Goal: Information Seeking & Learning: Check status

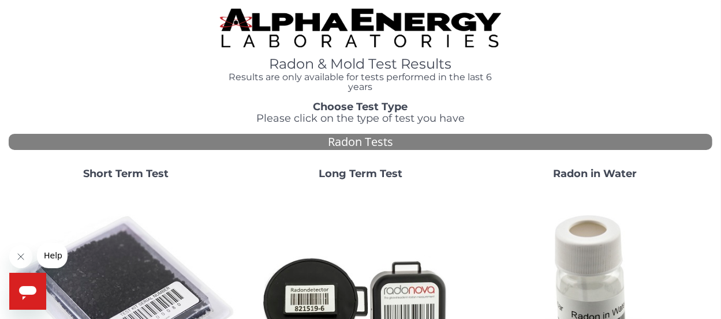
click at [371, 174] on strong "Long Term Test" at bounding box center [361, 173] width 84 height 13
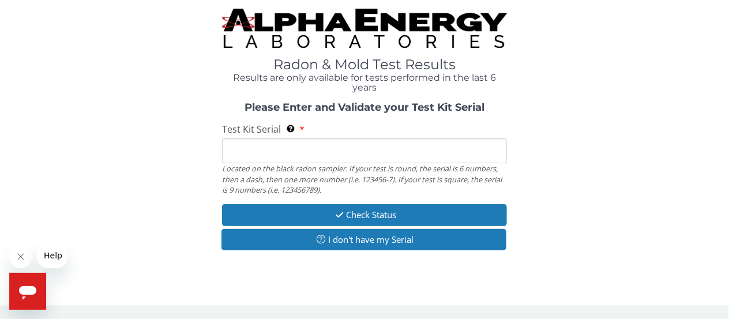
click at [305, 143] on input "Test Kit Serial Located on the black radon sampler. If your test is round, the …" at bounding box center [364, 150] width 285 height 25
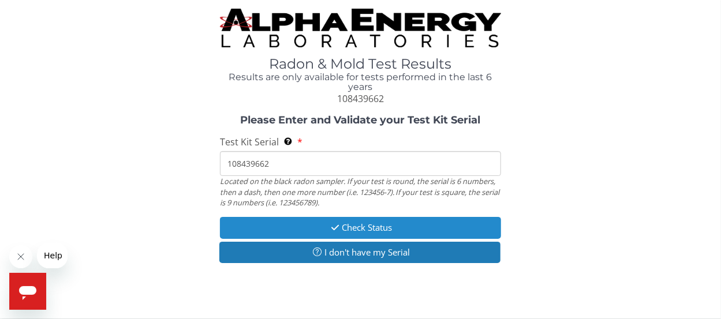
type input "108439662"
click at [357, 226] on button "Check Status" at bounding box center [361, 227] width 282 height 21
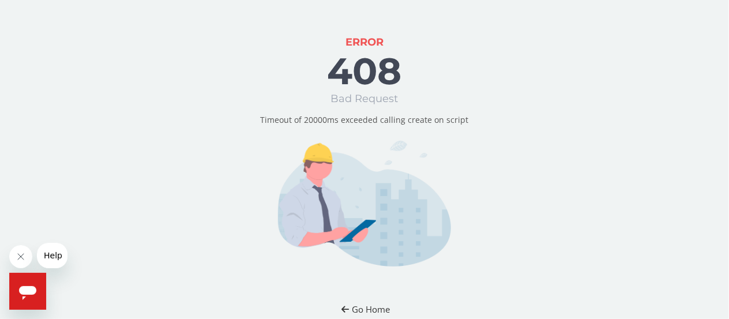
click at [375, 306] on button "Go Home" at bounding box center [365, 309] width 68 height 21
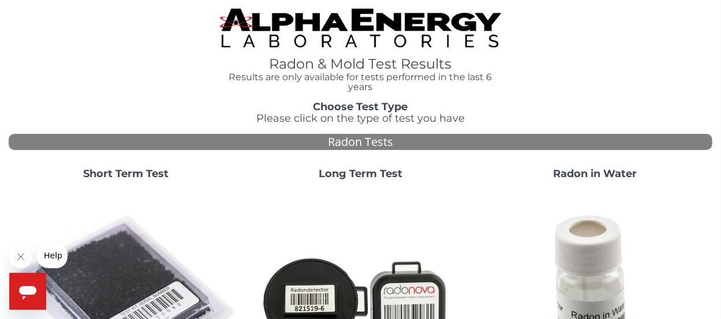
click at [362, 177] on strong "Long Term Test" at bounding box center [361, 173] width 84 height 13
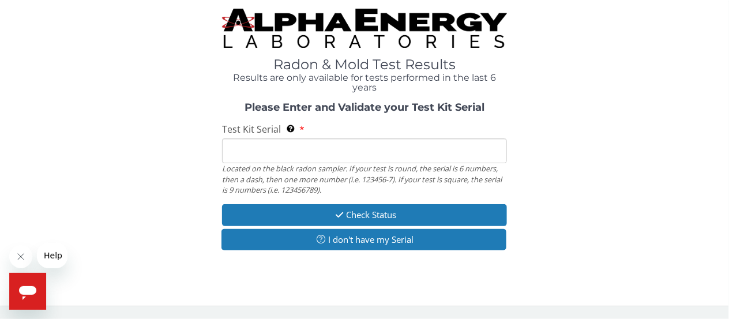
click at [265, 155] on input "Test Kit Serial Located on the black radon sampler. If your test is round, the …" at bounding box center [364, 150] width 285 height 25
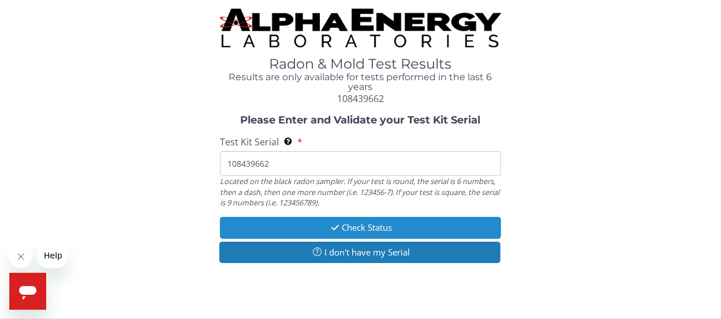
type input "108439662"
click at [371, 231] on button "Check Status" at bounding box center [361, 227] width 282 height 21
